Goal: Task Accomplishment & Management: Use online tool/utility

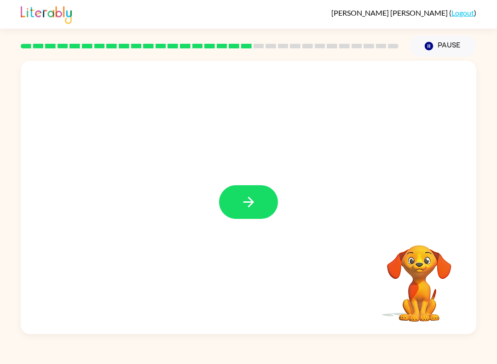
click at [259, 218] on button "button" at bounding box center [248, 202] width 59 height 34
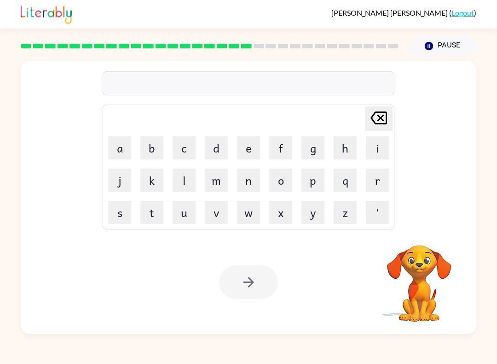
click at [388, 145] on button "i" at bounding box center [377, 147] width 23 height 23
click at [248, 186] on button "n" at bounding box center [248, 180] width 23 height 23
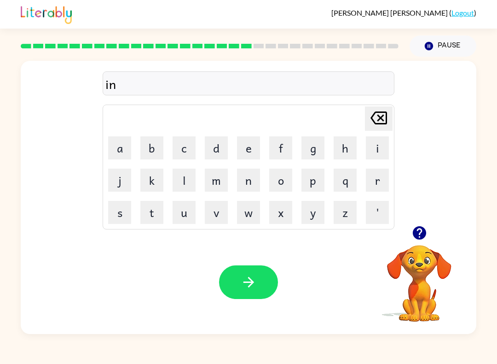
click at [175, 146] on button "c" at bounding box center [184, 147] width 23 height 23
click at [377, 183] on button "r" at bounding box center [377, 180] width 23 height 23
click at [248, 144] on button "e" at bounding box center [248, 147] width 23 height 23
click at [218, 150] on button "d" at bounding box center [216, 147] width 23 height 23
click at [117, 147] on button "a" at bounding box center [119, 147] width 23 height 23
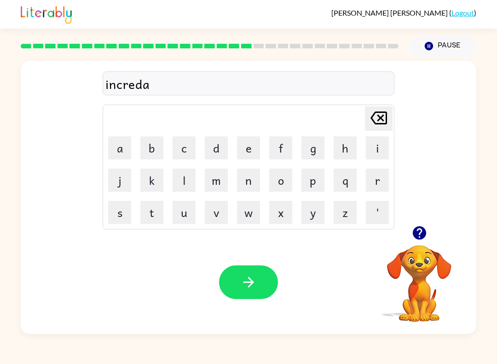
click at [151, 151] on button "b" at bounding box center [151, 147] width 23 height 23
click at [288, 175] on button "o" at bounding box center [280, 180] width 23 height 23
click at [184, 180] on button "l" at bounding box center [184, 180] width 23 height 23
click at [259, 276] on button "button" at bounding box center [248, 282] width 59 height 34
click at [421, 244] on button "button" at bounding box center [419, 232] width 23 height 23
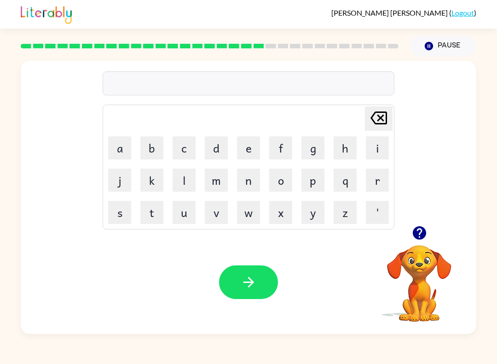
click at [182, 180] on button "l" at bounding box center [184, 180] width 23 height 23
click at [373, 146] on button "i" at bounding box center [377, 147] width 23 height 23
click at [118, 209] on button "s" at bounding box center [119, 212] width 23 height 23
click at [248, 152] on button "e" at bounding box center [248, 147] width 23 height 23
click at [255, 186] on button "n" at bounding box center [248, 180] width 23 height 23
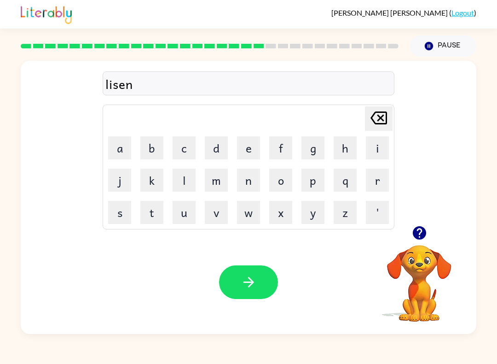
click at [153, 208] on button "t" at bounding box center [151, 212] width 23 height 23
click at [235, 287] on button "button" at bounding box center [248, 282] width 59 height 34
click at [424, 198] on div "[PERSON_NAME] last character input a b c d e f g h i j k l m n o p q r s t u v …" at bounding box center [249, 143] width 456 height 165
click at [418, 230] on icon "button" at bounding box center [420, 233] width 16 height 16
click at [248, 178] on button "n" at bounding box center [248, 180] width 23 height 23
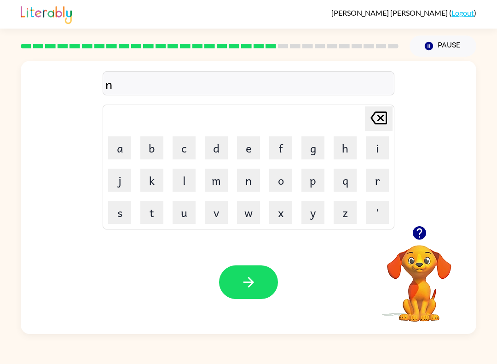
click at [279, 181] on button "o" at bounding box center [280, 180] width 23 height 23
click at [227, 181] on button "m" at bounding box center [216, 180] width 23 height 23
click at [376, 144] on button "i" at bounding box center [377, 147] width 23 height 23
click at [248, 184] on button "n" at bounding box center [248, 180] width 23 height 23
click at [246, 152] on button "e" at bounding box center [248, 147] width 23 height 23
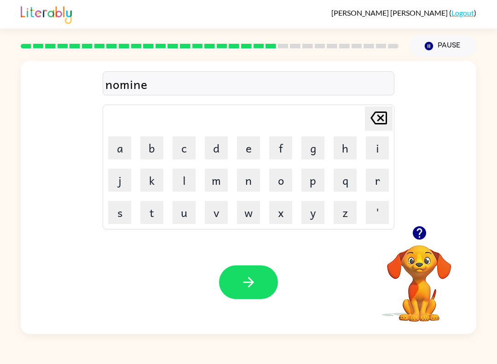
click at [152, 216] on button "t" at bounding box center [151, 212] width 23 height 23
click at [243, 276] on icon "button" at bounding box center [249, 282] width 16 height 16
click at [422, 236] on icon "button" at bounding box center [419, 232] width 13 height 13
click at [120, 209] on button "s" at bounding box center [119, 212] width 23 height 23
click at [187, 208] on button "u" at bounding box center [184, 212] width 23 height 23
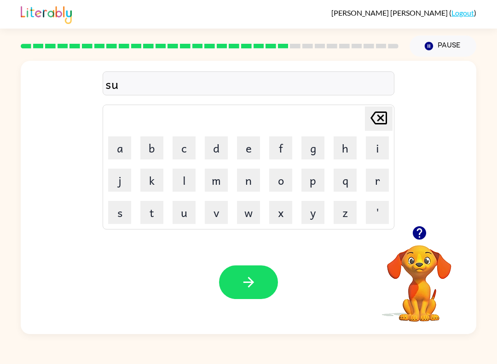
click at [117, 210] on button "s" at bounding box center [119, 212] width 23 height 23
click at [156, 215] on button "t" at bounding box center [151, 212] width 23 height 23
click at [122, 140] on button "a" at bounding box center [119, 147] width 23 height 23
click at [256, 183] on button "n" at bounding box center [248, 180] width 23 height 23
click at [250, 290] on icon "button" at bounding box center [249, 282] width 16 height 16
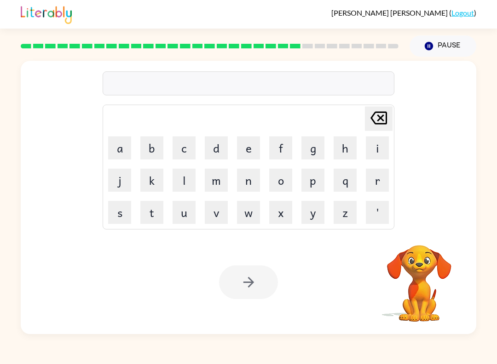
click at [257, 215] on button "w" at bounding box center [248, 212] width 23 height 23
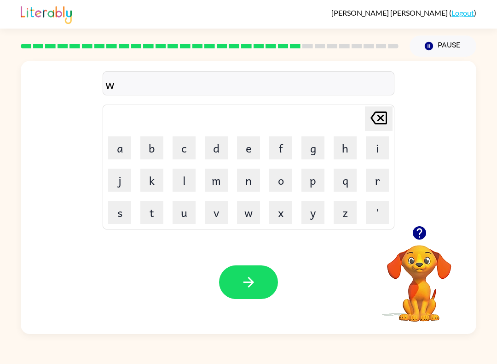
click at [246, 146] on button "e" at bounding box center [248, 147] width 23 height 23
click at [382, 177] on button "r" at bounding box center [377, 180] width 23 height 23
click at [382, 142] on button "i" at bounding box center [377, 147] width 23 height 23
click at [238, 294] on button "button" at bounding box center [248, 282] width 59 height 34
click at [379, 183] on button "r" at bounding box center [377, 180] width 23 height 23
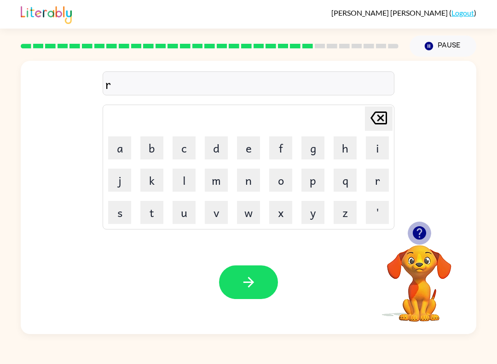
click at [415, 232] on icon "button" at bounding box center [419, 232] width 13 height 13
click at [253, 146] on button "e" at bounding box center [248, 147] width 23 height 23
click at [385, 120] on icon "[PERSON_NAME] last character input" at bounding box center [379, 118] width 22 height 22
click at [372, 151] on button "i" at bounding box center [377, 147] width 23 height 23
click at [195, 171] on button "l" at bounding box center [184, 180] width 23 height 23
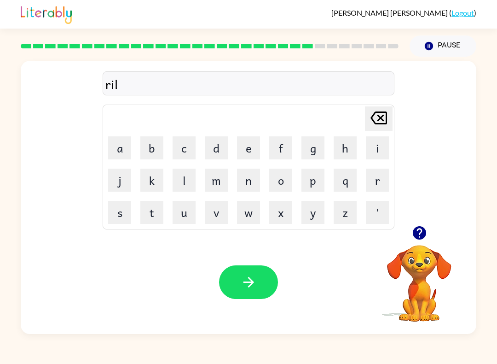
click at [255, 146] on button "e" at bounding box center [248, 147] width 23 height 23
click at [153, 215] on button "t" at bounding box center [151, 212] width 23 height 23
click at [244, 147] on button "e" at bounding box center [248, 147] width 23 height 23
click at [382, 187] on button "r" at bounding box center [377, 180] width 23 height 23
click at [256, 284] on icon "button" at bounding box center [249, 282] width 16 height 16
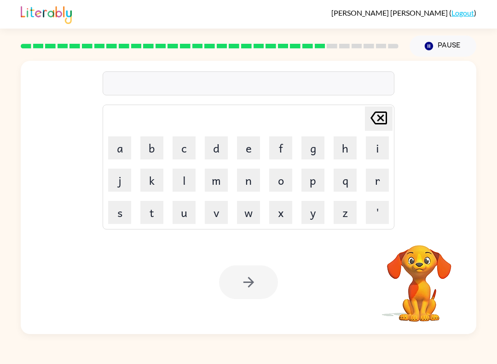
click at [192, 149] on button "c" at bounding box center [184, 147] width 23 height 23
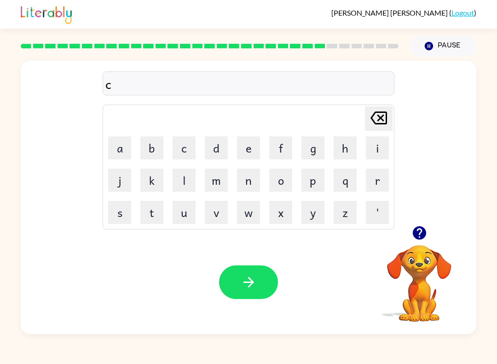
click at [114, 150] on button "a" at bounding box center [119, 147] width 23 height 23
click at [154, 215] on button "t" at bounding box center [151, 212] width 23 height 23
click at [382, 129] on icon "[PERSON_NAME] last character input" at bounding box center [379, 118] width 22 height 22
click at [383, 126] on icon "[PERSON_NAME] last character input" at bounding box center [379, 118] width 22 height 22
click at [377, 148] on button "i" at bounding box center [377, 147] width 23 height 23
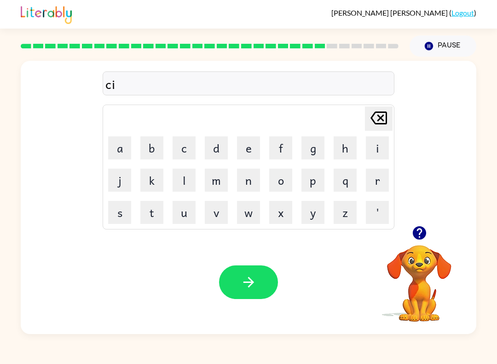
click at [158, 211] on button "t" at bounding box center [151, 212] width 23 height 23
click at [386, 145] on button "i" at bounding box center [377, 147] width 23 height 23
click at [255, 182] on button "n" at bounding box center [248, 180] width 23 height 23
click at [311, 151] on button "g" at bounding box center [313, 147] width 23 height 23
click at [237, 288] on button "button" at bounding box center [248, 282] width 59 height 34
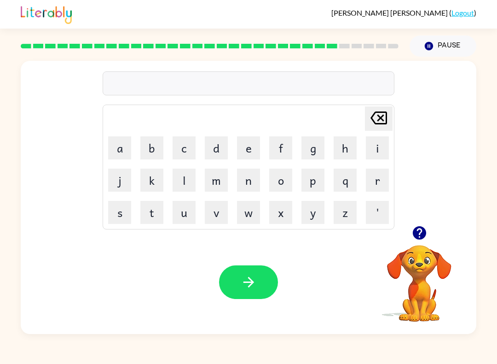
click at [217, 149] on button "d" at bounding box center [216, 147] width 23 height 23
click at [319, 182] on button "p" at bounding box center [313, 180] width 23 height 23
click at [117, 147] on button "a" at bounding box center [119, 147] width 23 height 23
click at [379, 186] on button "r" at bounding box center [377, 180] width 23 height 23
click at [157, 207] on button "t" at bounding box center [151, 212] width 23 height 23
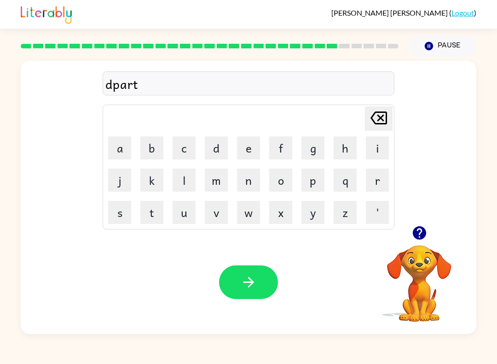
click at [222, 186] on button "m" at bounding box center [216, 180] width 23 height 23
click at [256, 141] on button "e" at bounding box center [248, 147] width 23 height 23
click at [250, 181] on button "n" at bounding box center [248, 180] width 23 height 23
click at [160, 203] on button "t" at bounding box center [151, 212] width 23 height 23
click at [251, 279] on icon "button" at bounding box center [249, 282] width 16 height 16
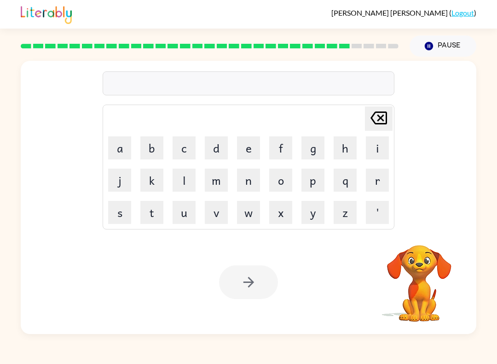
click at [118, 206] on button "s" at bounding box center [119, 212] width 23 height 23
click at [181, 176] on button "l" at bounding box center [184, 180] width 23 height 23
click at [130, 143] on button "a" at bounding box center [119, 147] width 23 height 23
click at [156, 210] on button "t" at bounding box center [151, 212] width 23 height 23
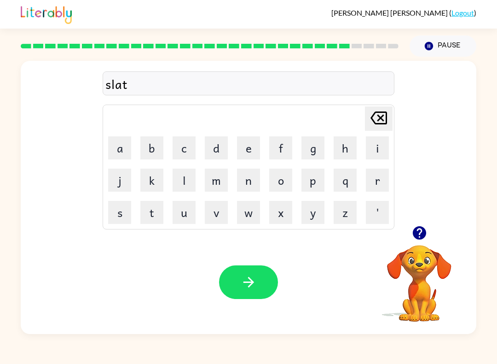
click at [239, 285] on button "button" at bounding box center [248, 282] width 59 height 34
click at [430, 256] on video "Your browser must support playing .mp4 files to use Literably. Please try using…" at bounding box center [419, 277] width 92 height 92
click at [430, 228] on button "button" at bounding box center [419, 232] width 23 height 23
click at [311, 218] on button "y" at bounding box center [313, 212] width 23 height 23
click at [182, 208] on button "u" at bounding box center [184, 212] width 23 height 23
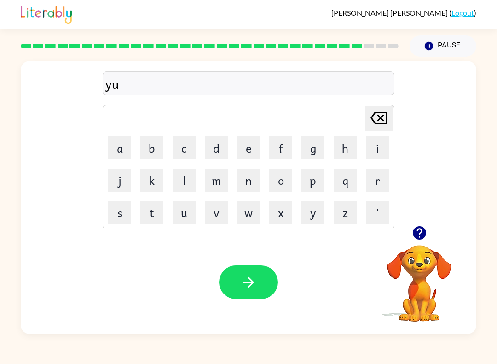
click at [254, 178] on button "n" at bounding box center [248, 180] width 23 height 23
click at [373, 157] on button "i" at bounding box center [377, 147] width 23 height 23
click at [150, 147] on button "b" at bounding box center [151, 147] width 23 height 23
click at [248, 147] on button "e" at bounding box center [248, 147] width 23 height 23
click at [379, 180] on button "r" at bounding box center [377, 180] width 23 height 23
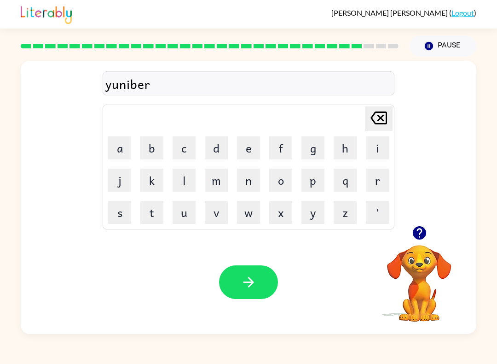
click at [127, 210] on button "s" at bounding box center [119, 212] width 23 height 23
click at [280, 182] on button "o" at bounding box center [280, 180] width 23 height 23
click at [185, 176] on button "l" at bounding box center [184, 180] width 23 height 23
click at [233, 285] on button "button" at bounding box center [248, 282] width 59 height 34
click at [433, 220] on div "[PERSON_NAME] last character input a b c d e f g h i j k l m n o p q r s t u v …" at bounding box center [249, 143] width 456 height 165
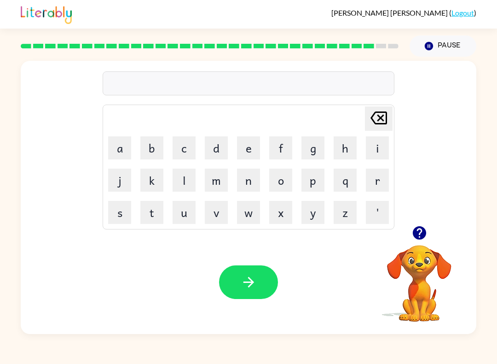
click at [429, 228] on button "button" at bounding box center [419, 232] width 23 height 23
click at [117, 214] on button "s" at bounding box center [119, 212] width 23 height 23
click at [280, 177] on button "o" at bounding box center [280, 180] width 23 height 23
click at [189, 177] on button "l" at bounding box center [184, 180] width 23 height 23
click at [277, 175] on button "o" at bounding box center [280, 180] width 23 height 23
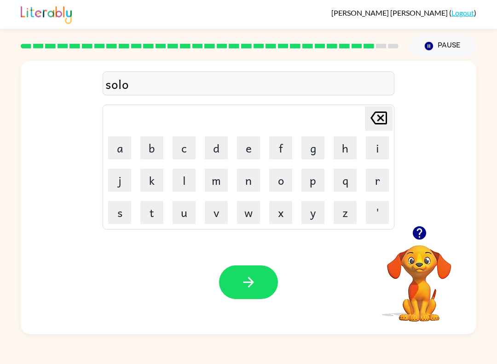
click at [153, 152] on button "b" at bounding box center [151, 147] width 23 height 23
click at [250, 143] on button "e" at bounding box center [248, 147] width 23 height 23
click at [385, 191] on button "r" at bounding box center [377, 180] width 23 height 23
click at [255, 279] on icon "button" at bounding box center [249, 282] width 16 height 16
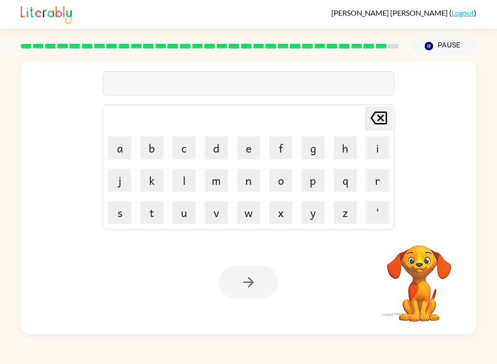
click at [381, 144] on button "i" at bounding box center [377, 147] width 23 height 23
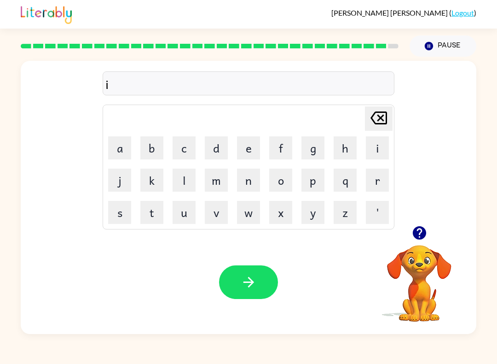
click at [247, 174] on button "n" at bounding box center [248, 180] width 23 height 23
click at [188, 141] on button "c" at bounding box center [184, 147] width 23 height 23
click at [284, 178] on button "o" at bounding box center [280, 180] width 23 height 23
click at [252, 185] on button "n" at bounding box center [248, 180] width 23 height 23
click at [152, 209] on button "t" at bounding box center [151, 212] width 23 height 23
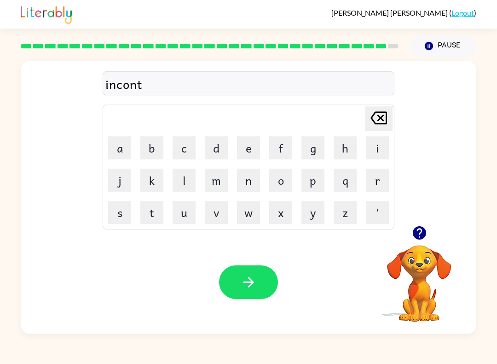
click at [245, 149] on button "e" at bounding box center [248, 147] width 23 height 23
click at [383, 182] on button "r" at bounding box center [377, 180] width 23 height 23
click at [244, 281] on icon "button" at bounding box center [249, 282] width 16 height 16
